Goal: Information Seeking & Learning: Find specific page/section

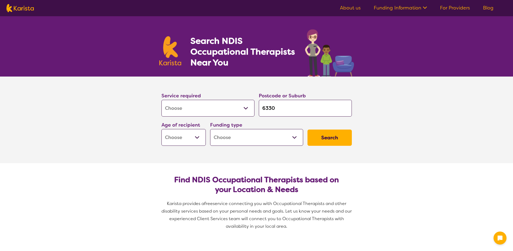
select select "[MEDICAL_DATA]"
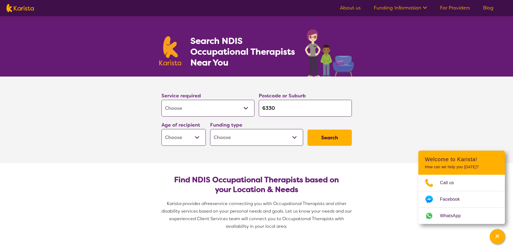
click at [195, 135] on select "Early Childhood - 0 to 9 Child - 10 to 11 Adolescent - 12 to 17 Adult - 18 to 6…" at bounding box center [183, 137] width 44 height 17
select select "EC"
click at [161, 129] on select "Early Childhood - 0 to 9 Child - 10 to 11 Adolescent - 12 to 17 Adult - 18 to 6…" at bounding box center [183, 137] width 44 height 17
select select "EC"
click at [294, 137] on select "Home Care Package (HCP) National Disability Insurance Scheme (NDIS) I don't know" at bounding box center [256, 137] width 93 height 17
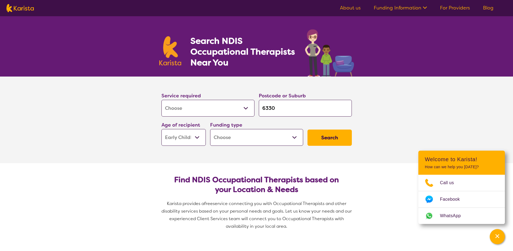
select select "i-don-t-know"
click at [210, 129] on select "Home Care Package (HCP) National Disability Insurance Scheme (NDIS) I don't know" at bounding box center [256, 137] width 93 height 17
select select "i-don-t-know"
click at [328, 138] on button "Search" at bounding box center [329, 137] width 44 height 16
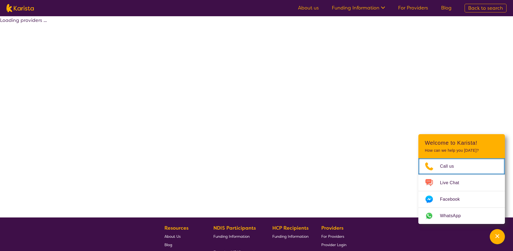
select select "[MEDICAL_DATA]"
select select "EC"
